Goal: Transaction & Acquisition: Purchase product/service

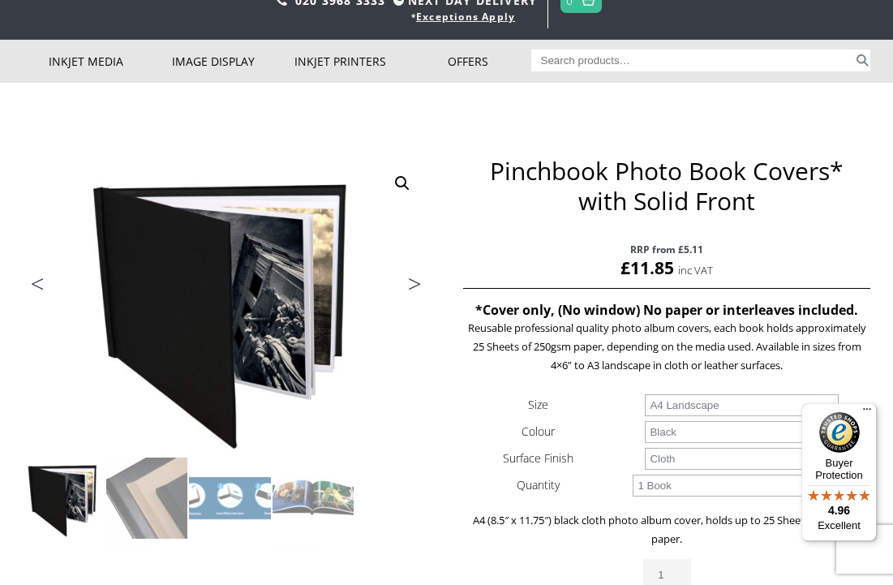
scroll to position [105, 0]
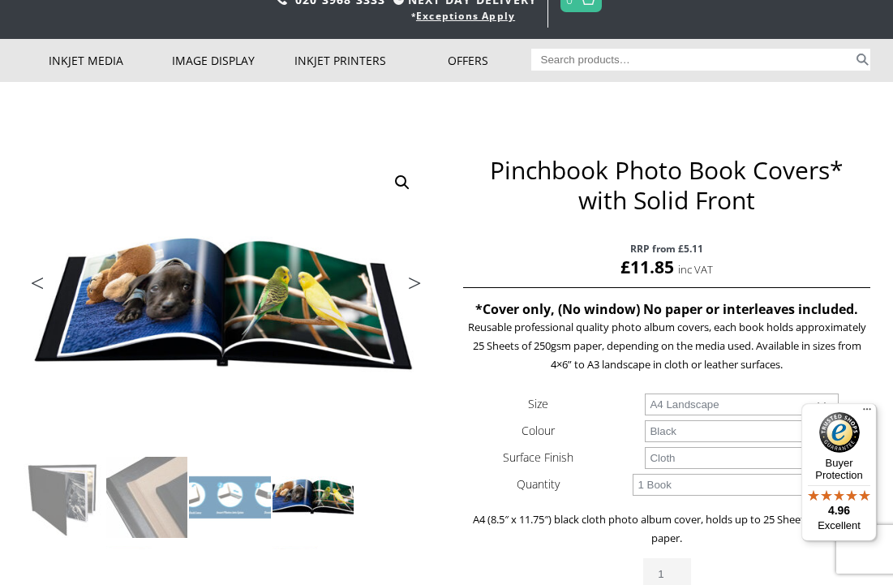
click at [822, 428] on select "Choose an option Black" at bounding box center [741, 431] width 193 height 22
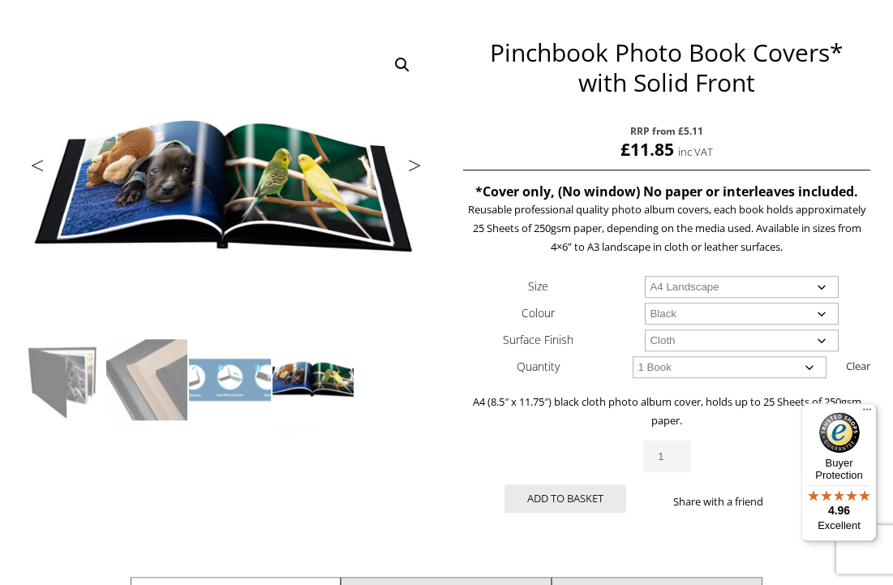
scroll to position [222, 0]
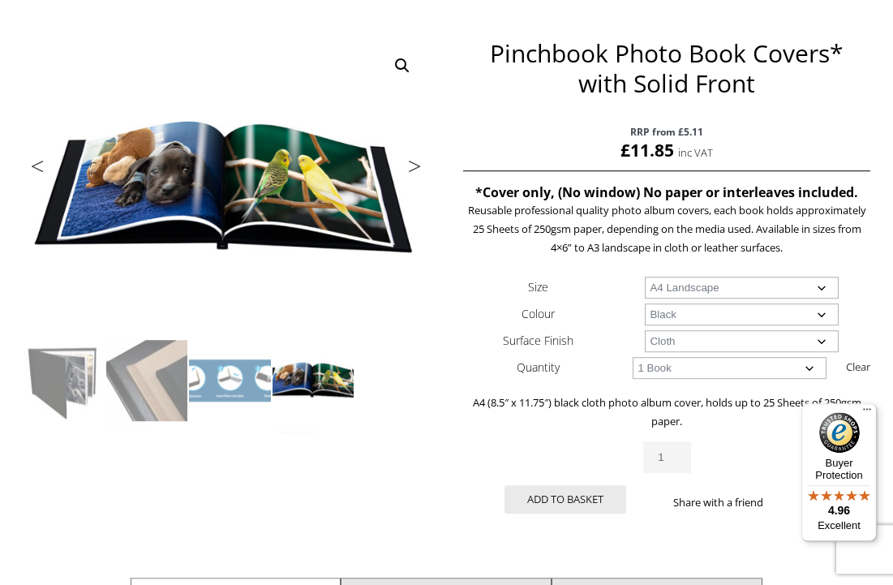
click at [825, 289] on select "Choose an option A4 Landscape 4" x 6" 5" x 7"" at bounding box center [741, 288] width 193 height 22
click at [825, 341] on select "Choose an option Cloth Leather" at bounding box center [741, 341] width 193 height 22
click at [821, 312] on select "Choose an option Black" at bounding box center [741, 314] width 193 height 22
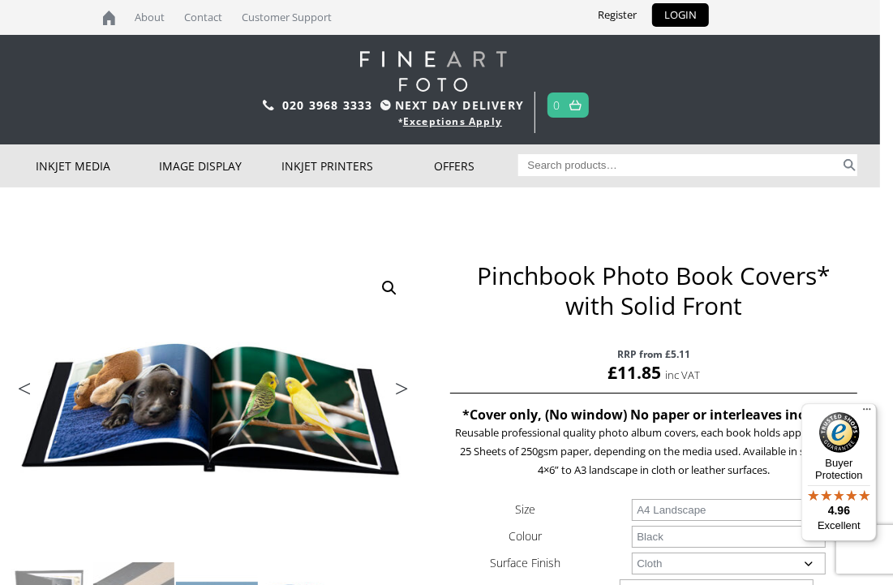
scroll to position [0, 14]
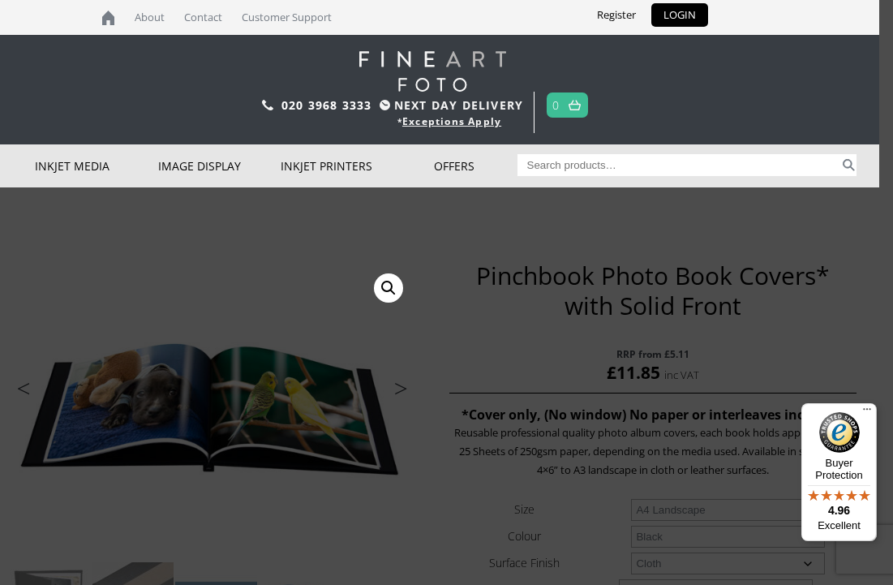
click at [0, 0] on link "Photo Books, Albums and Portfolios" at bounding box center [0, 0] width 0 height 0
